Goal: Entertainment & Leisure: Browse casually

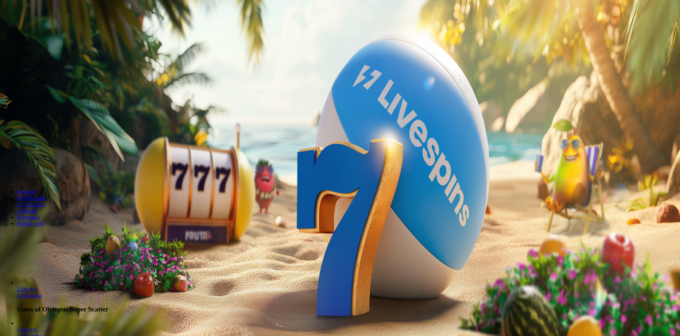
click at [46, 28] on span "Kirjaudu" at bounding box center [48, 25] width 17 height 5
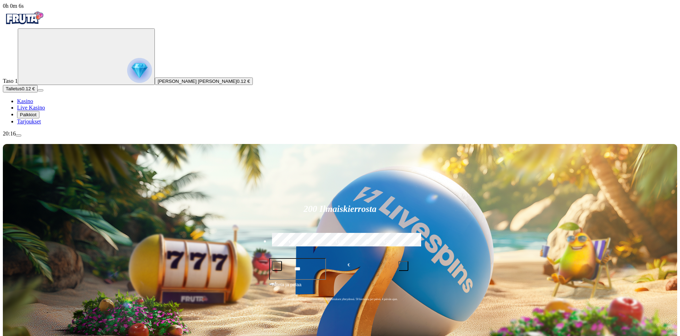
click at [39, 118] on button "Palkkiot" at bounding box center [28, 114] width 22 height 7
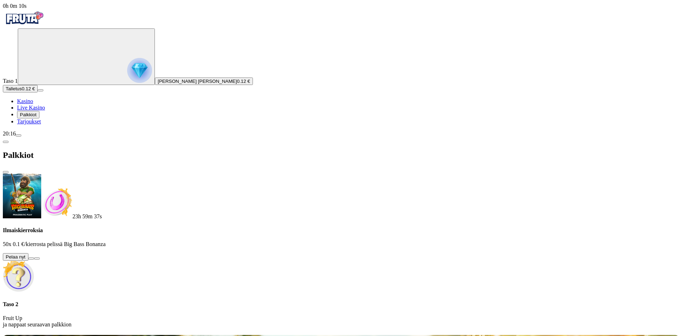
click at [34, 257] on button at bounding box center [31, 258] width 6 height 2
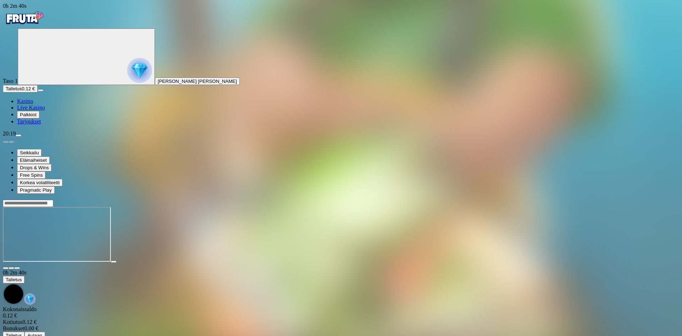
click at [42, 22] on img "Primary" at bounding box center [24, 18] width 43 height 18
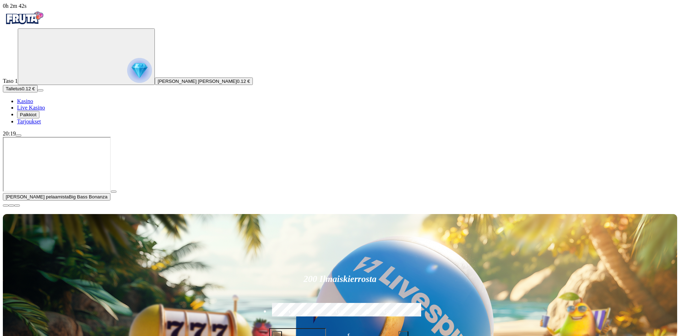
click at [6, 205] on span "close icon" at bounding box center [6, 205] width 0 height 0
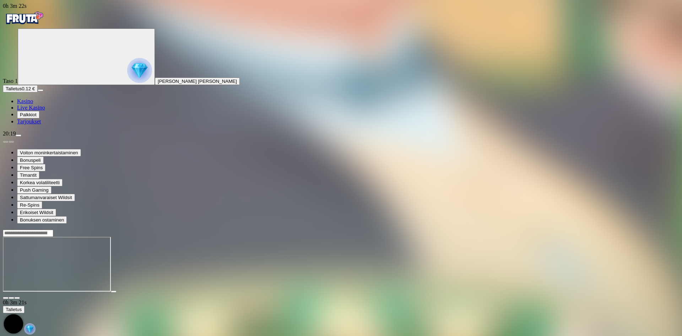
click at [41, 27] on img "Primary" at bounding box center [24, 18] width 43 height 18
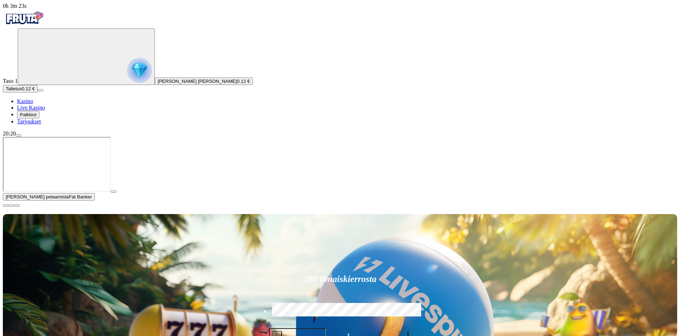
click at [127, 83] on img "Primary" at bounding box center [139, 70] width 25 height 25
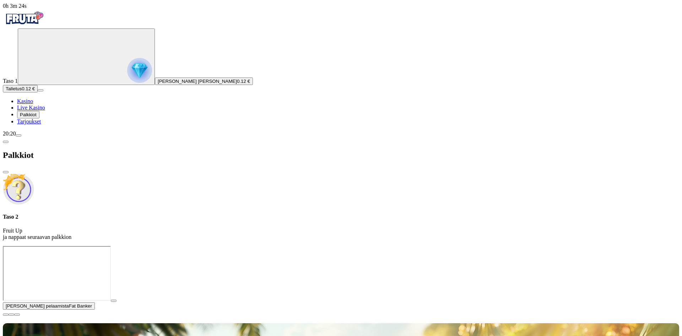
click at [131, 227] on p "Fruit Up ja nappaat seuraavan palkkion" at bounding box center [341, 233] width 676 height 13
click at [158, 84] on span "[PERSON_NAME] [PERSON_NAME]" at bounding box center [197, 81] width 79 height 5
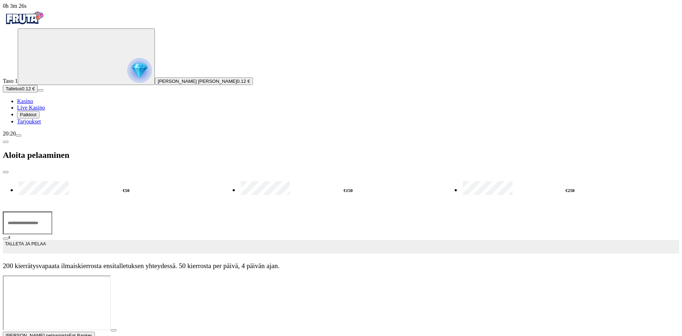
click at [127, 77] on img "Primary" at bounding box center [139, 70] width 25 height 25
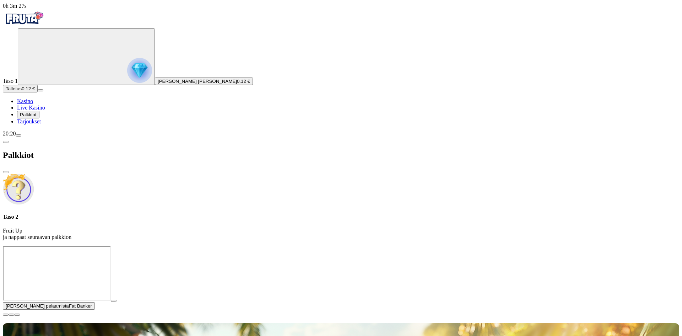
click at [237, 84] on span "0.12 €" at bounding box center [243, 81] width 13 height 5
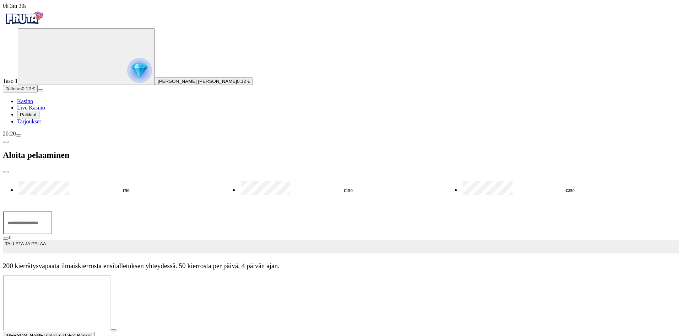
click at [127, 76] on img "Primary" at bounding box center [139, 70] width 25 height 25
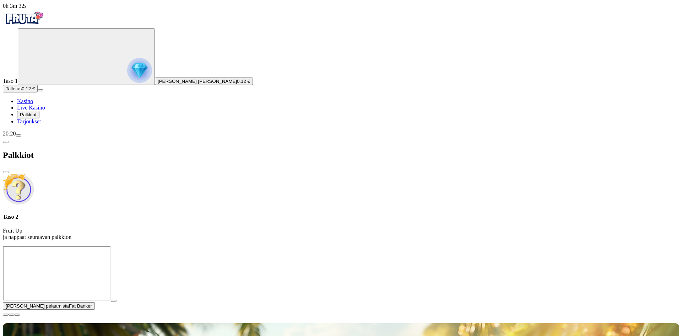
click at [37, 117] on span "Palkkiot" at bounding box center [28, 114] width 17 height 5
click at [18, 135] on span "menu icon" at bounding box center [18, 135] width 0 height 0
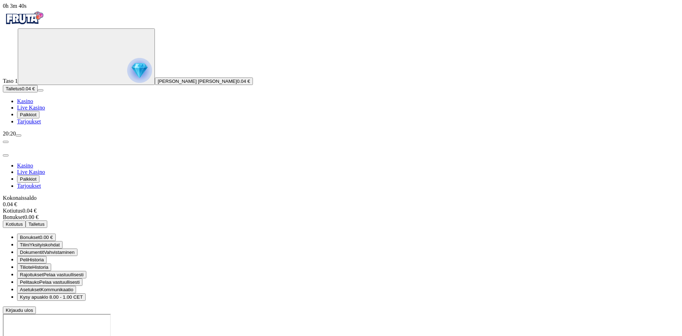
click at [127, 82] on img "Primary" at bounding box center [139, 70] width 25 height 25
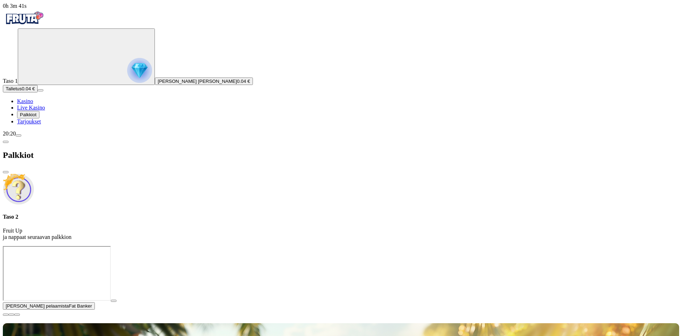
click at [45, 26] on img "Primary" at bounding box center [24, 18] width 43 height 18
click at [673, 246] on div at bounding box center [341, 246] width 676 height 0
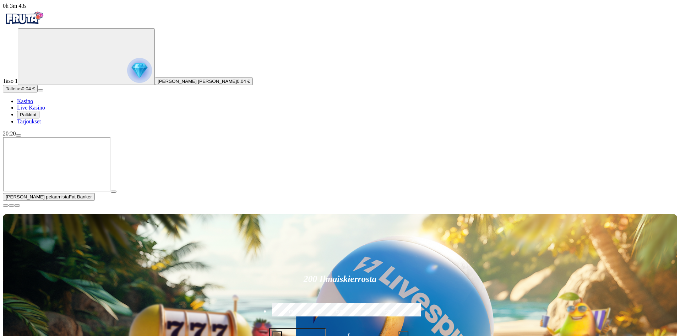
click at [6, 205] on span "close icon" at bounding box center [6, 205] width 0 height 0
